Goal: Find contact information: Find contact information

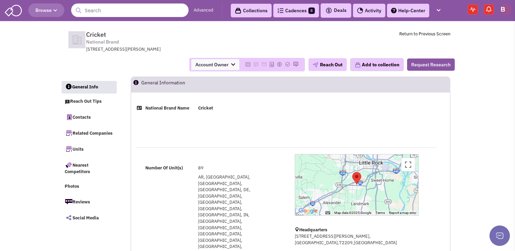
select select
click at [125, 10] on input "text" at bounding box center [129, 10] width 117 height 14
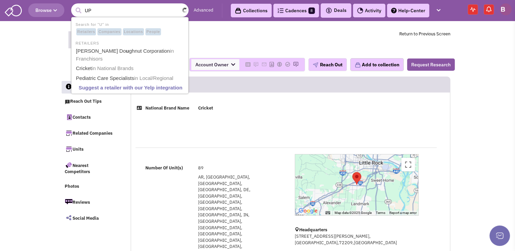
type input "UPS"
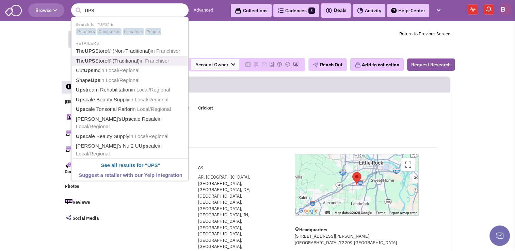
click at [126, 57] on link "The UPS Store® (Traditional) in Franchisor" at bounding box center [130, 61] width 113 height 9
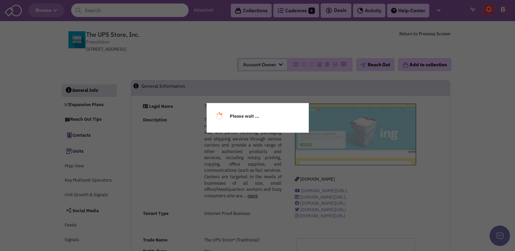
select select
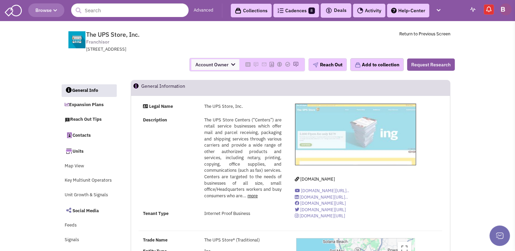
select select
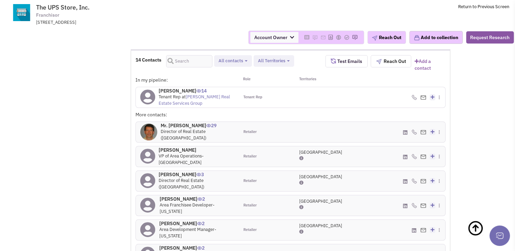
scroll to position [568, 0]
click at [177, 123] on h4 "Mr. Mark Johnson 29" at bounding box center [198, 125] width 74 height 6
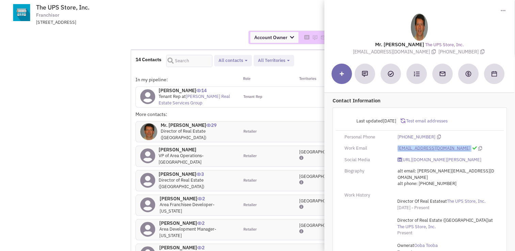
drag, startPoint x: 455, startPoint y: 148, endPoint x: 398, endPoint y: 149, distance: 57.2
click at [398, 149] on div "markjohnson@upsstore.com" at bounding box center [446, 148] width 106 height 6
copy div "markjohnson@upsstore.com"
